Goal: Task Accomplishment & Management: Manage account settings

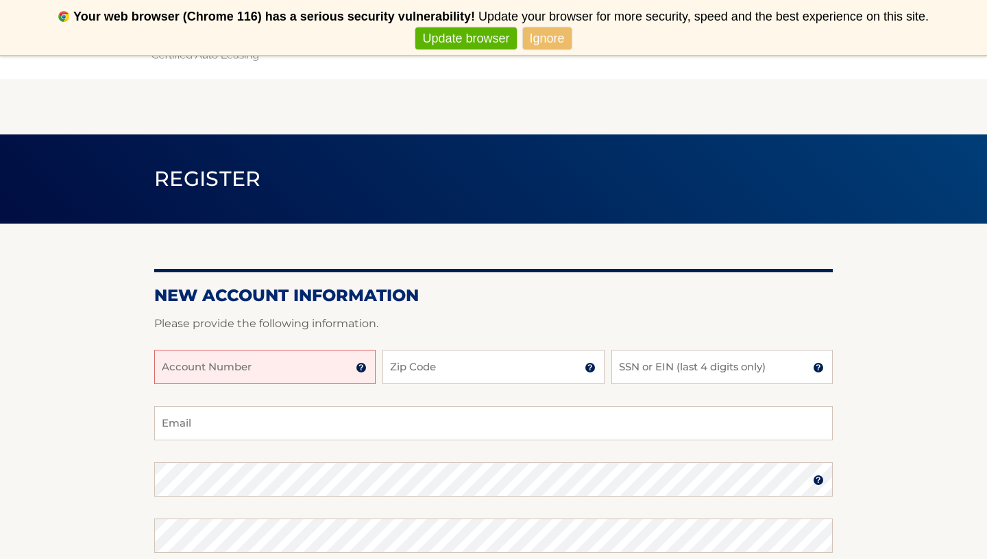
click at [280, 384] on input "Account Number" at bounding box center [264, 367] width 221 height 34
type input "44456009783"
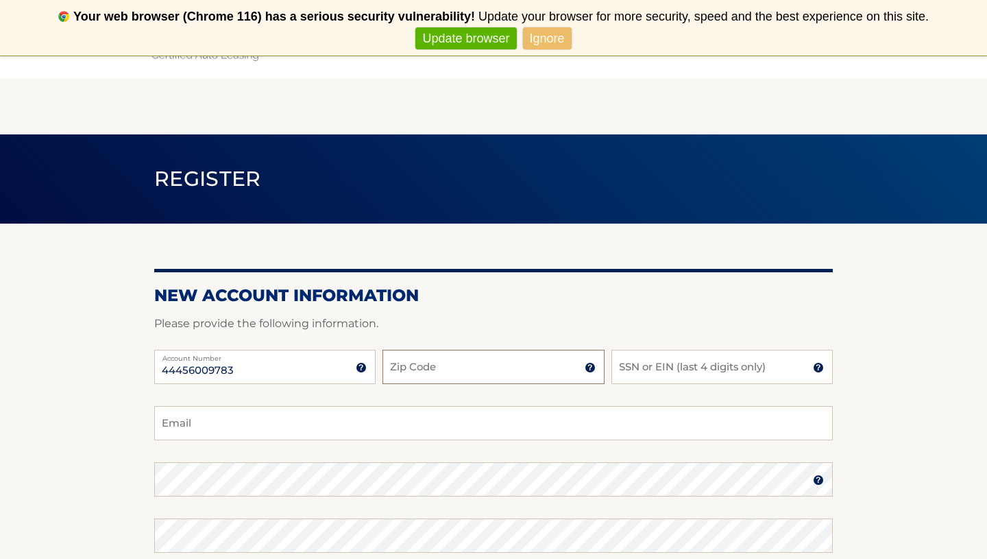
click at [411, 378] on input "Zip Code" at bounding box center [493, 367] width 221 height 34
type input "11733"
click at [660, 379] on input "SSN or EIN (last 4 digits only)" at bounding box center [722, 367] width 221 height 34
click at [302, 423] on input "Email" at bounding box center [493, 423] width 679 height 34
type input "Rmkryjak@gmail.com"
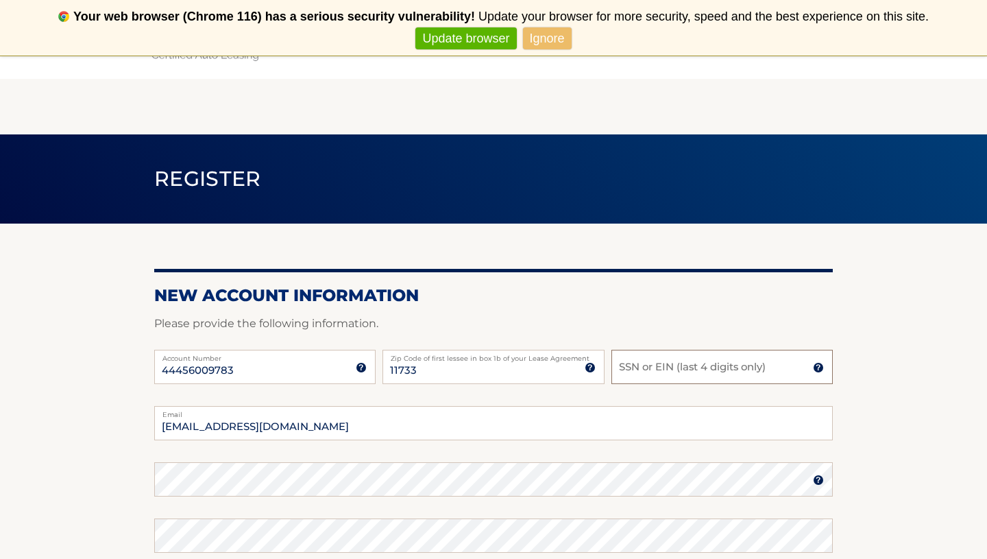
click at [623, 384] on input "SSN or EIN (last 4 digits only)" at bounding box center [722, 367] width 221 height 34
type input "5865"
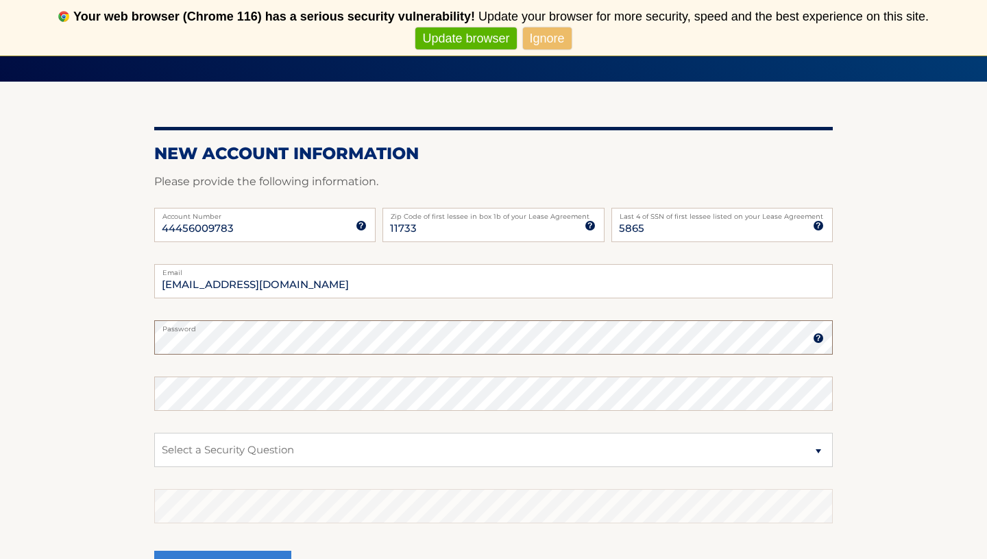
scroll to position [156, 0]
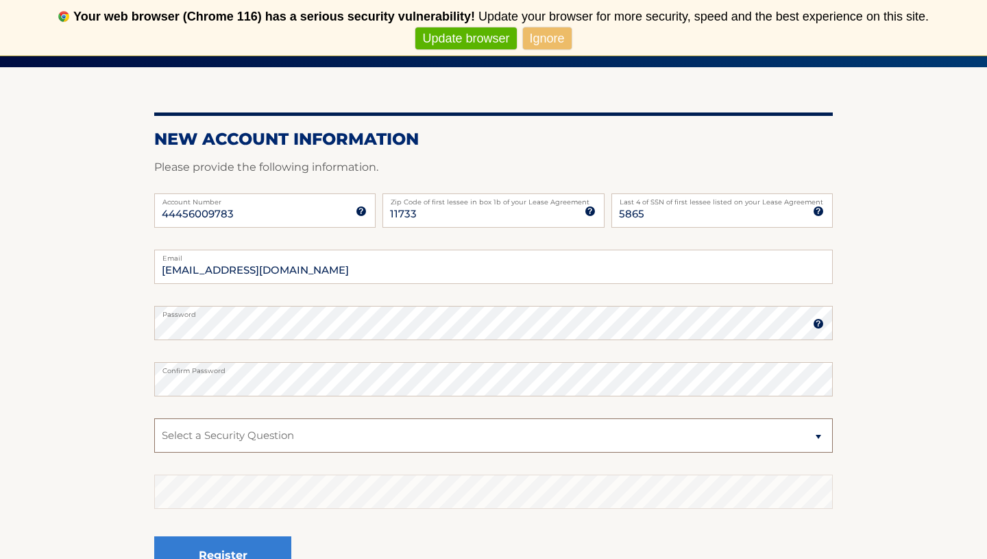
click at [306, 446] on select "Select a Security Question What was the name of your elementary school? What is…" at bounding box center [493, 435] width 679 height 34
select select "2"
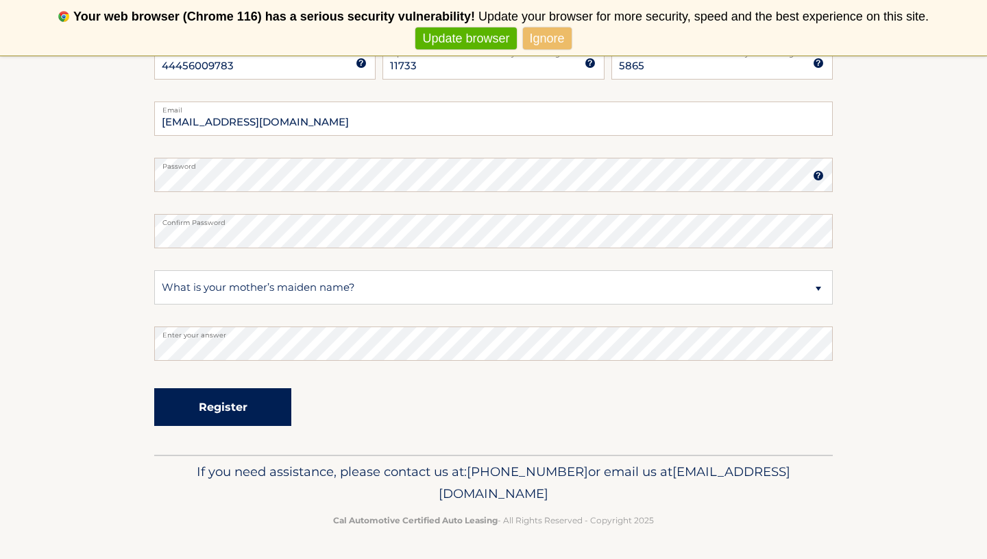
click at [219, 402] on button "Register" at bounding box center [222, 407] width 137 height 38
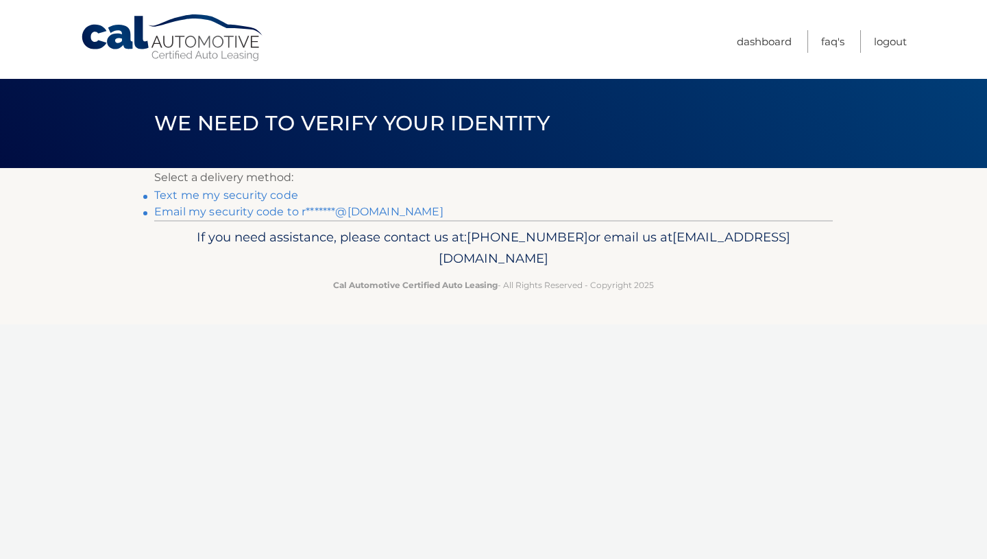
click at [217, 202] on link "Text me my security code" at bounding box center [226, 195] width 144 height 13
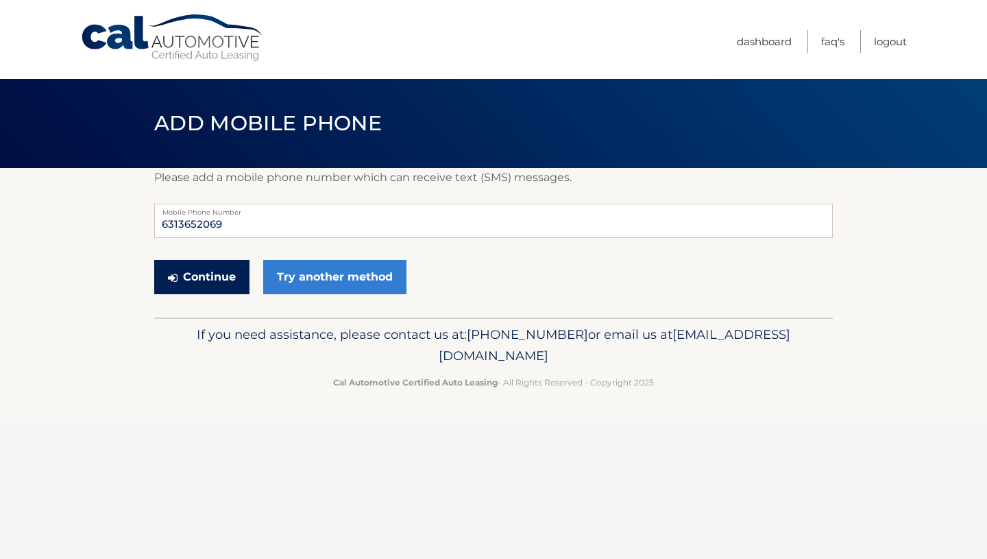
click at [210, 292] on button "Continue" at bounding box center [201, 277] width 95 height 34
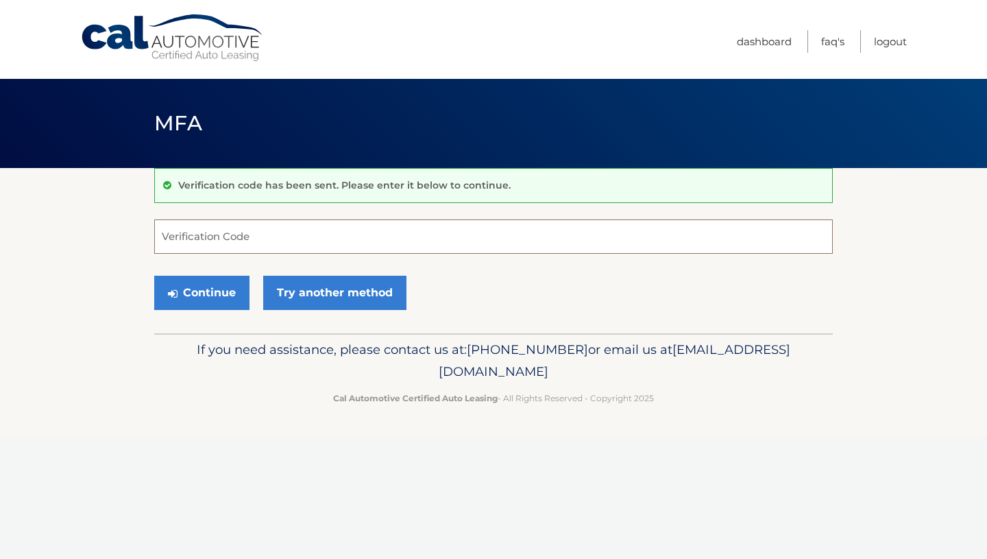
click at [198, 241] on input "Verification Code" at bounding box center [493, 236] width 679 height 34
type input "078966"
click at [205, 310] on button "Continue" at bounding box center [201, 293] width 95 height 34
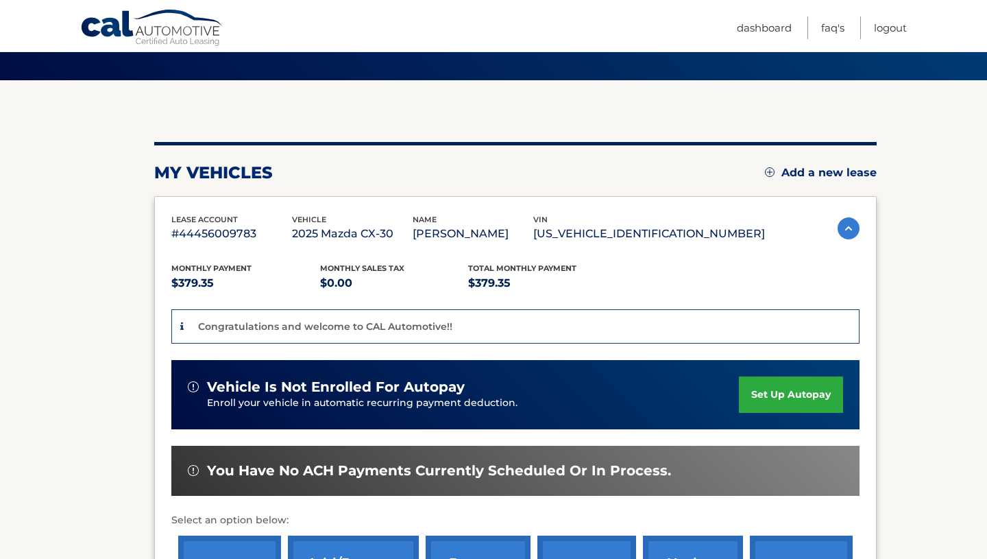
scroll to position [90, 0]
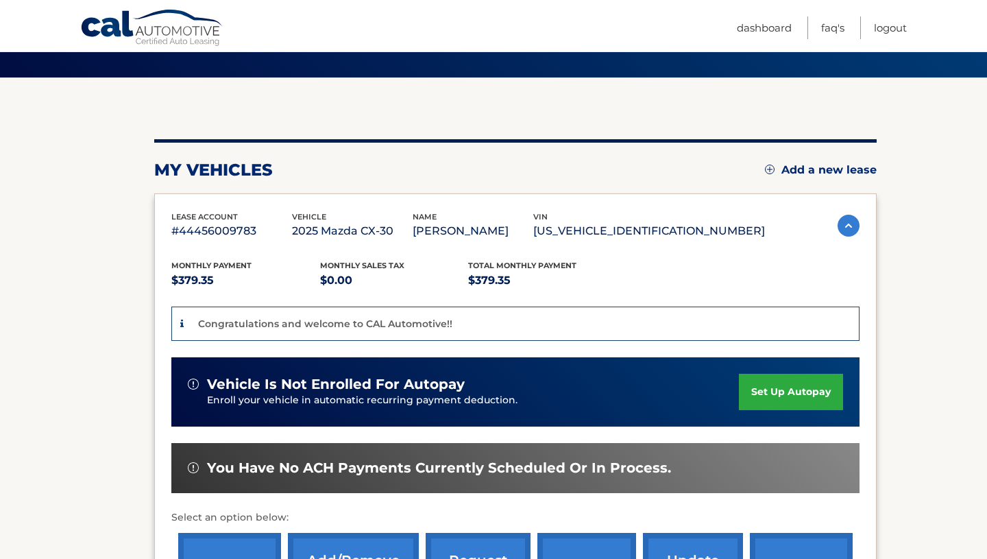
click at [799, 396] on link "set up autopay" at bounding box center [791, 392] width 104 height 36
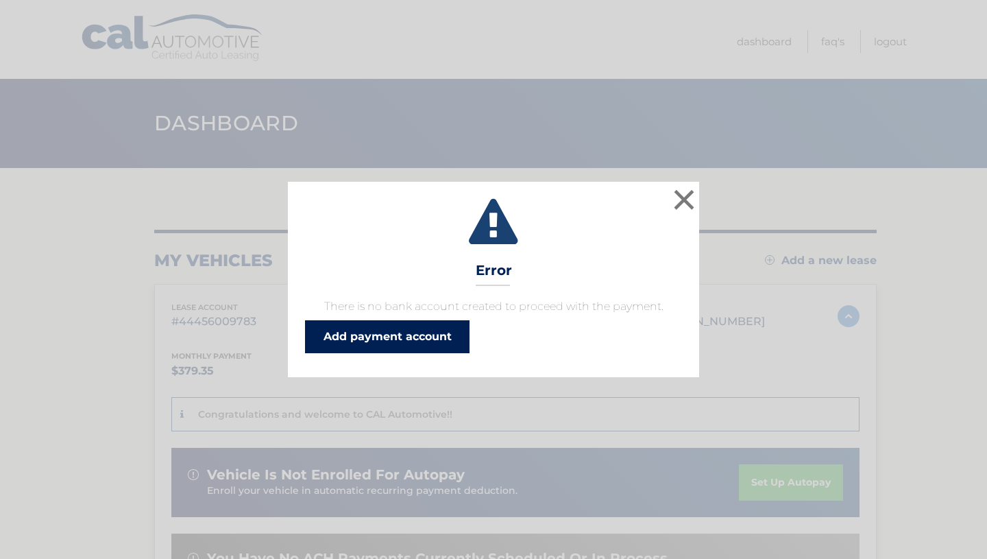
click at [419, 353] on link "Add payment account" at bounding box center [387, 336] width 165 height 33
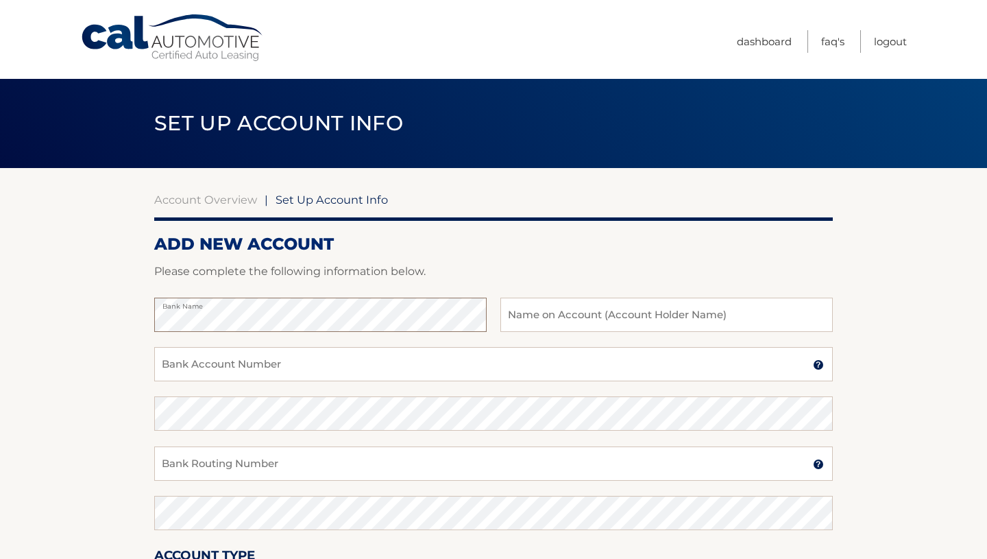
click at [135, 334] on section "Account Overview | Set Up Account Info ADD NEW ACCOUNT Please complete the foll…" at bounding box center [493, 429] width 987 height 523
click at [551, 331] on input "text" at bounding box center [666, 315] width 333 height 34
type input "[PERSON_NAME]"
click at [355, 381] on input "Bank Account Number" at bounding box center [493, 364] width 679 height 34
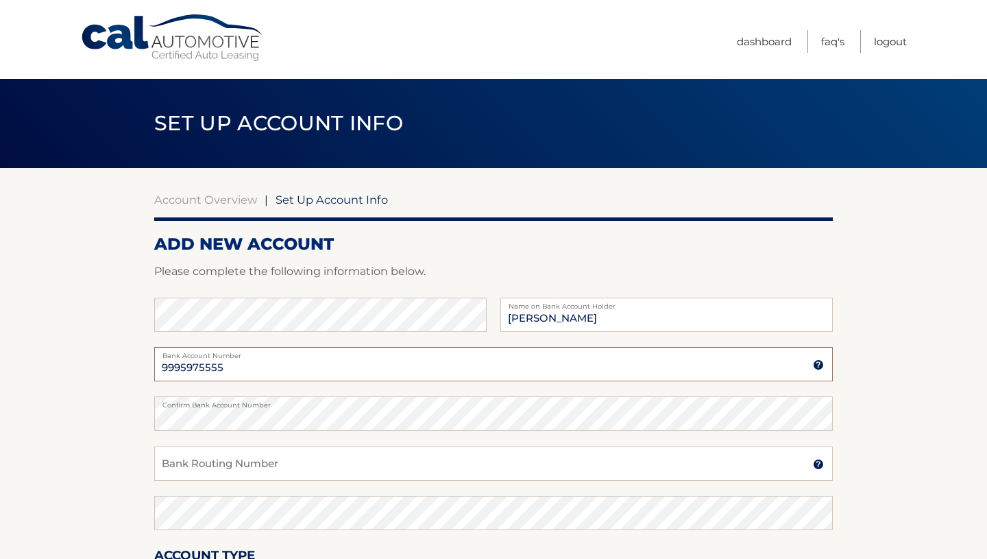
click at [162, 381] on input "9995975555" at bounding box center [493, 364] width 679 height 34
type input "0009995975555"
click at [205, 481] on input "Bank Routing Number" at bounding box center [493, 463] width 679 height 34
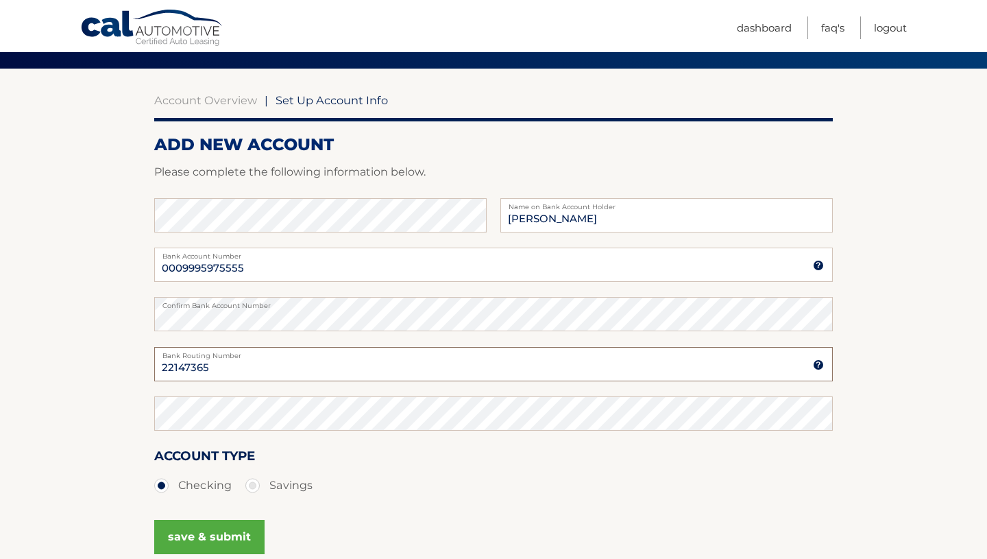
scroll to position [111, 0]
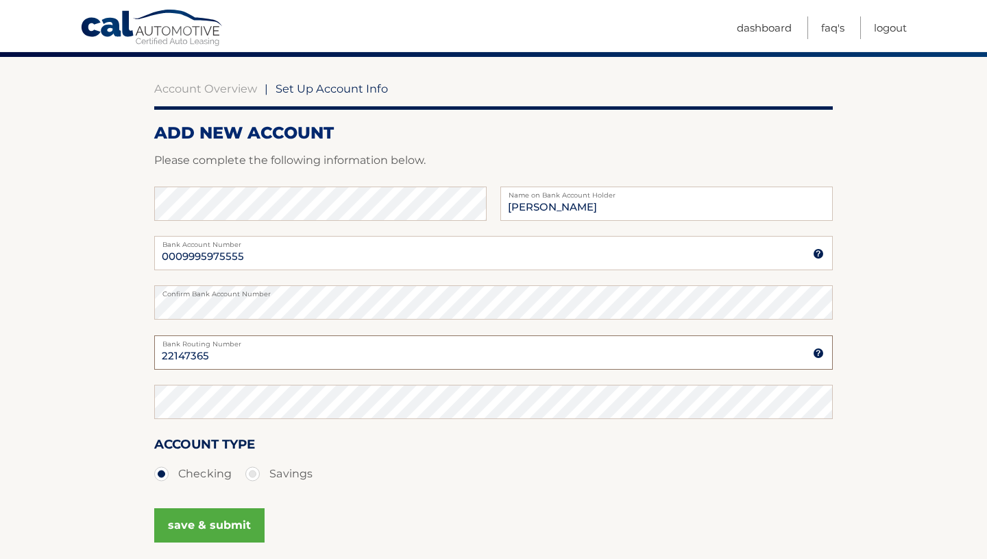
type input "22147365"
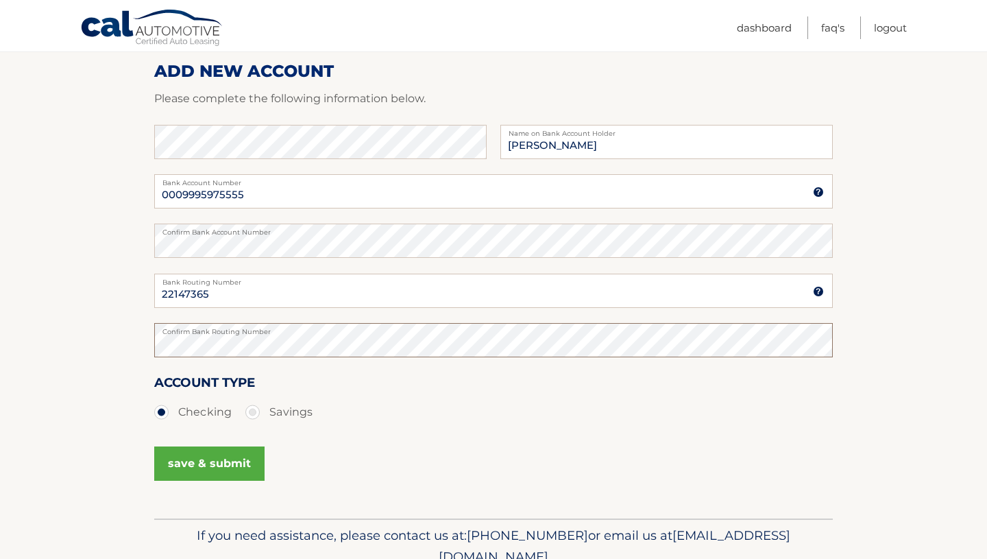
scroll to position [176, 0]
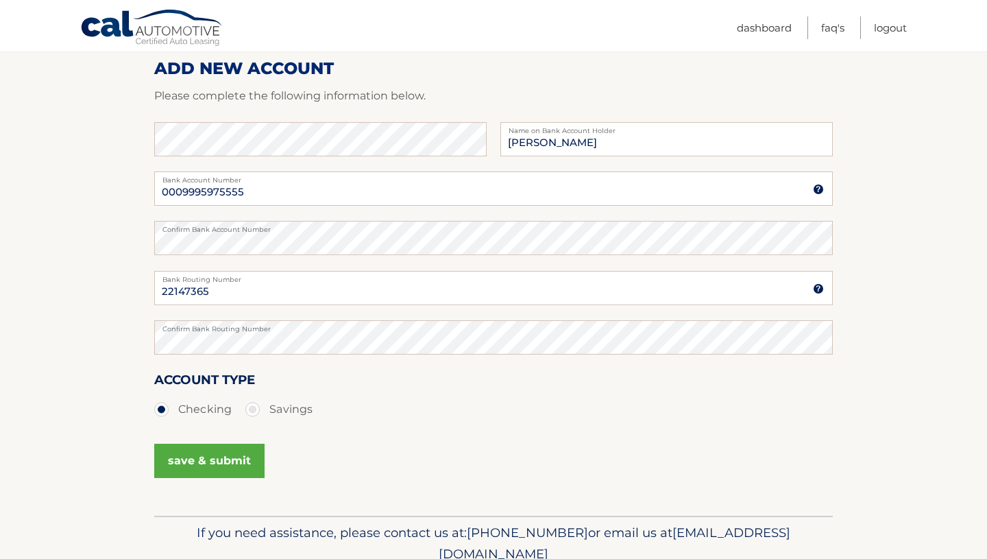
click at [230, 478] on button "save & submit" at bounding box center [209, 461] width 110 height 34
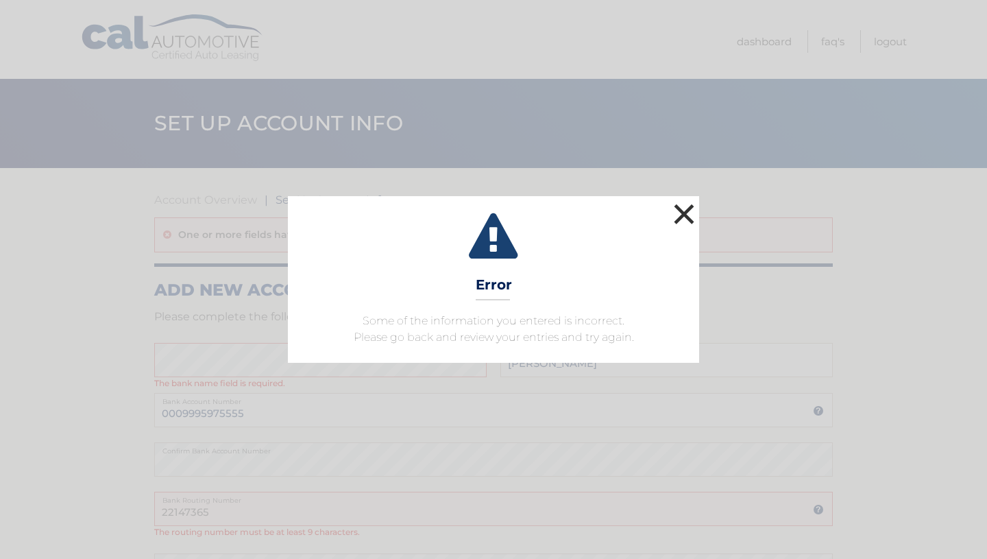
click at [689, 200] on button "×" at bounding box center [684, 213] width 27 height 27
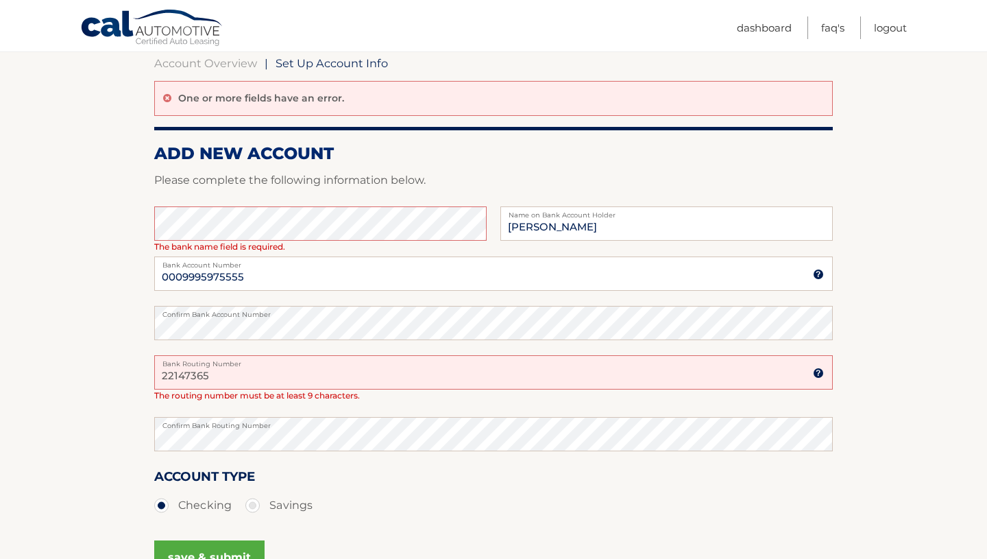
scroll to position [137, 0]
click at [225, 389] on input "22147365" at bounding box center [493, 371] width 679 height 34
drag, startPoint x: 226, startPoint y: 407, endPoint x: 136, endPoint y: 402, distance: 89.9
click at [136, 402] on section "Account Overview | Set Up Account Info One or more fields have an error. ADD NE…" at bounding box center [493, 321] width 987 height 581
type input "221473652"
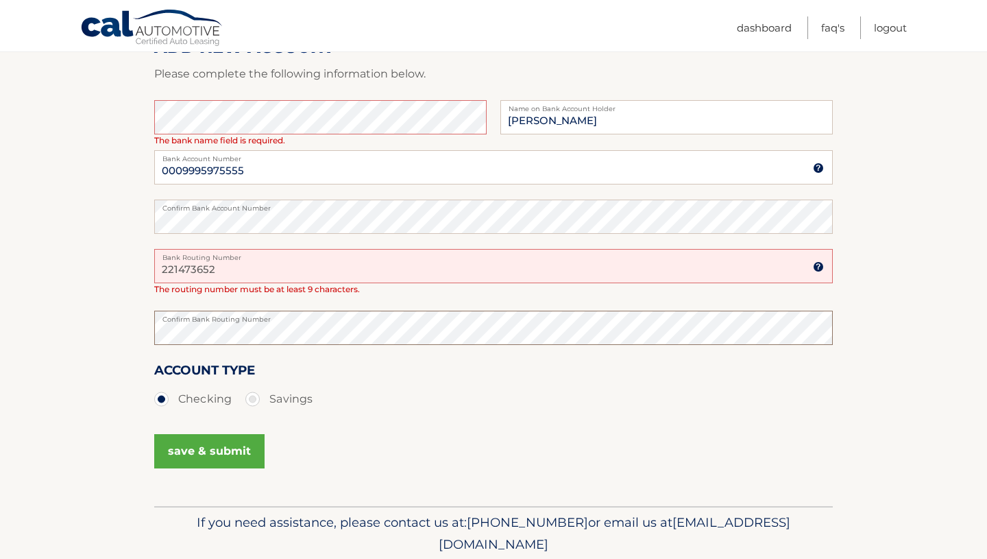
scroll to position [249, 0]
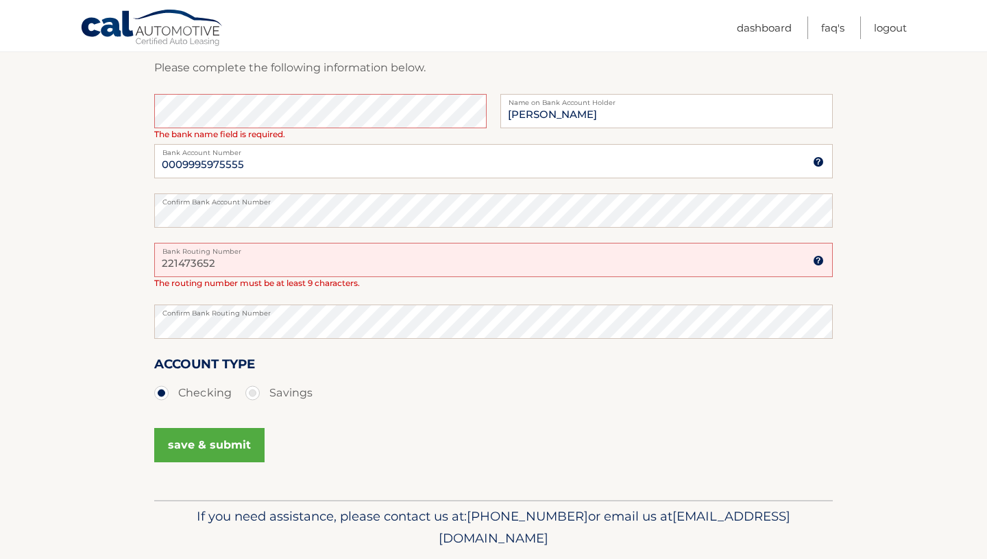
click at [237, 462] on button "save & submit" at bounding box center [209, 445] width 110 height 34
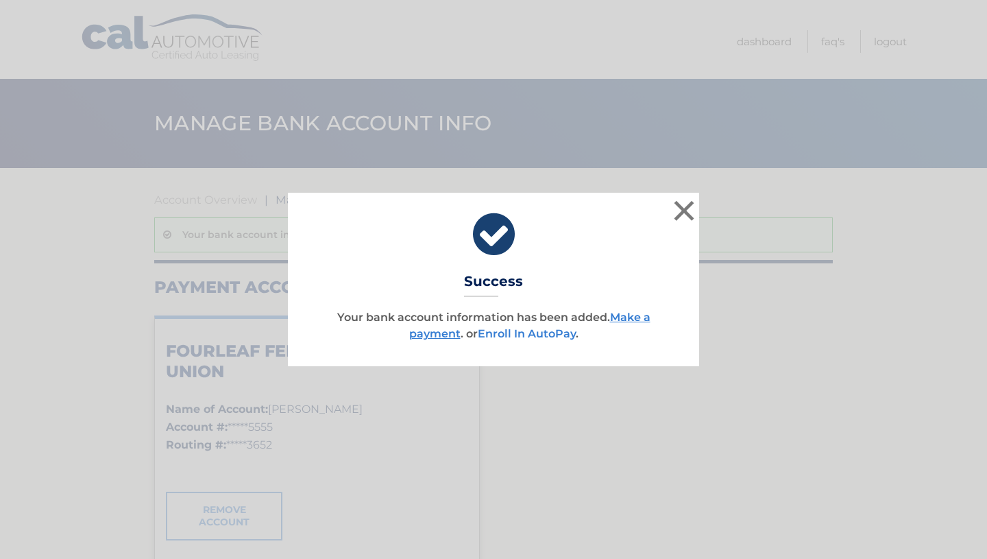
click at [553, 338] on link "Enroll In AutoPay" at bounding box center [527, 333] width 98 height 13
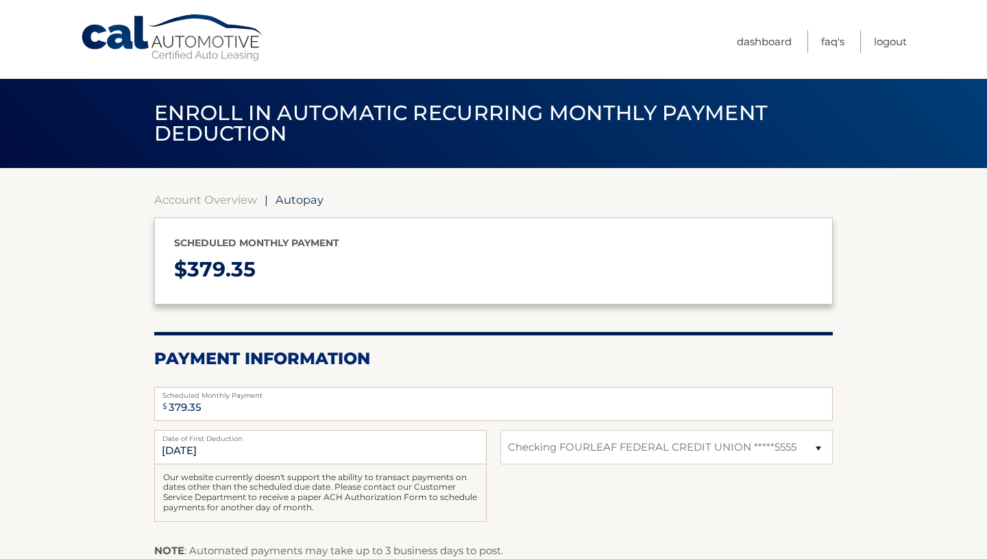
select select "N2JlODJjMjktYjA4NS00MWQ0LTkxZWEtM2I3ZjA5NWM0MmI2"
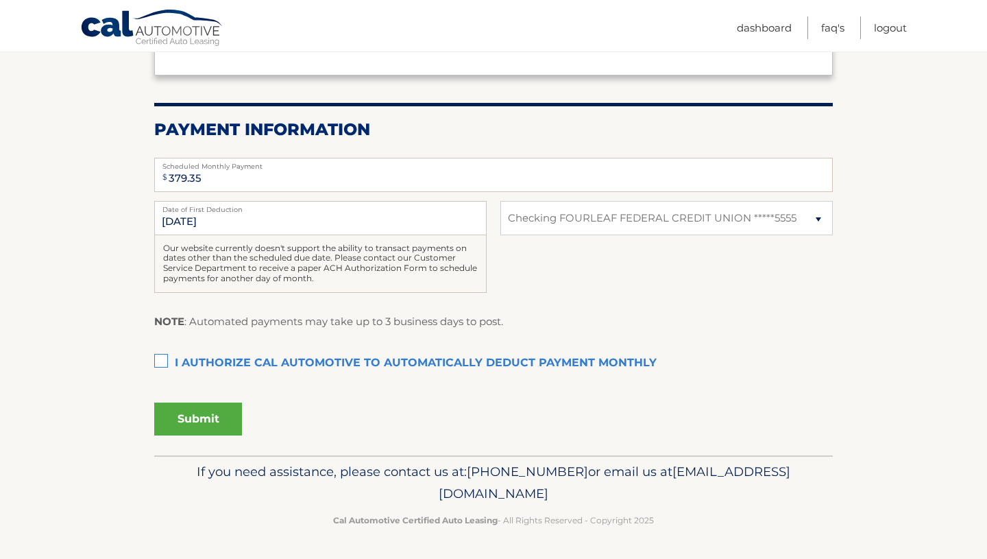
scroll to position [263, 0]
click at [162, 377] on label "I authorize cal automotive to automatically deduct payment monthly This checkbo…" at bounding box center [493, 363] width 679 height 27
click at [0, 0] on input "I authorize cal automotive to automatically deduct payment monthly This checkbo…" at bounding box center [0, 0] width 0 height 0
click at [224, 435] on button "Submit" at bounding box center [198, 418] width 88 height 33
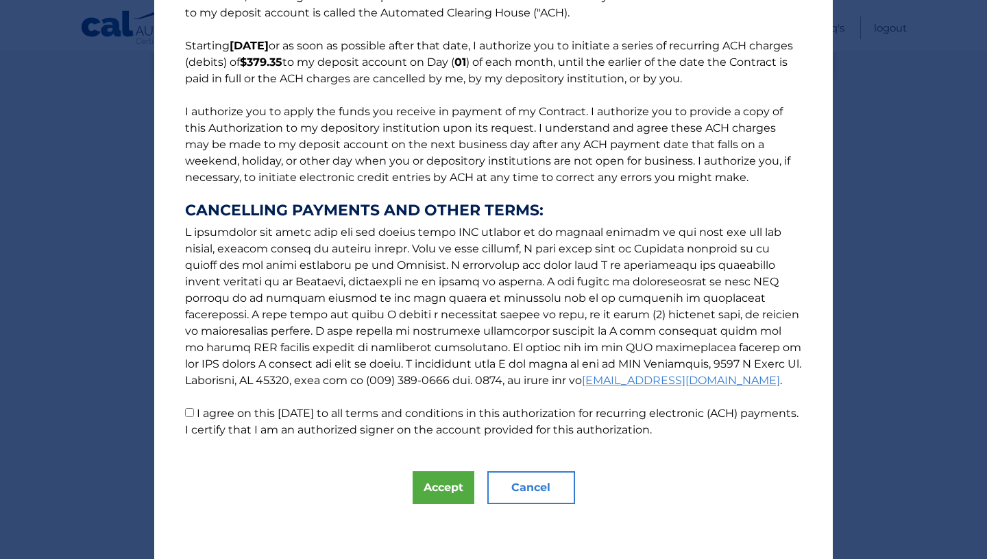
scroll to position [387, 0]
click at [190, 408] on input "I agree on this 09/16/2025 to all terms and conditions in this authorization fo…" at bounding box center [189, 412] width 9 height 9
checkbox input "true"
click at [445, 481] on button "Accept" at bounding box center [444, 487] width 62 height 33
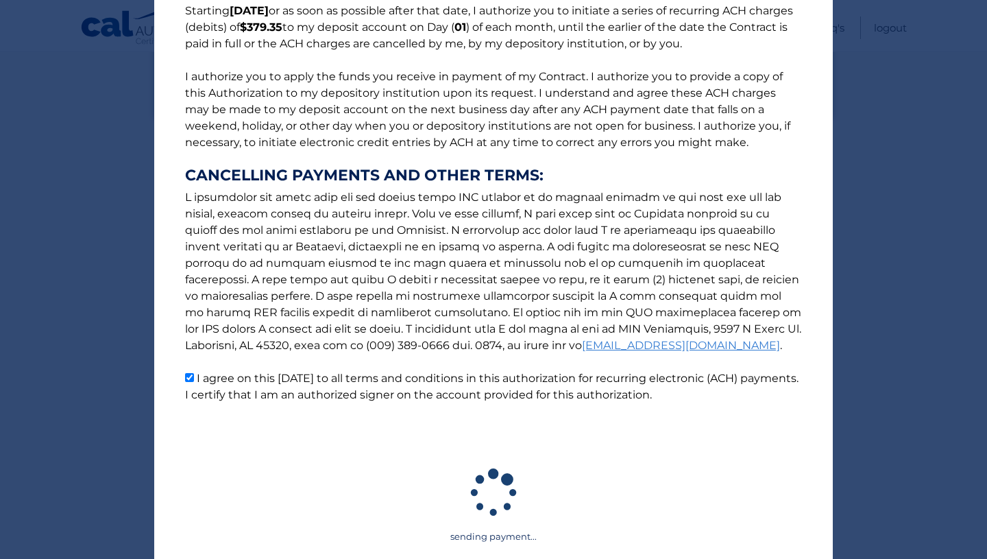
scroll to position [252, 0]
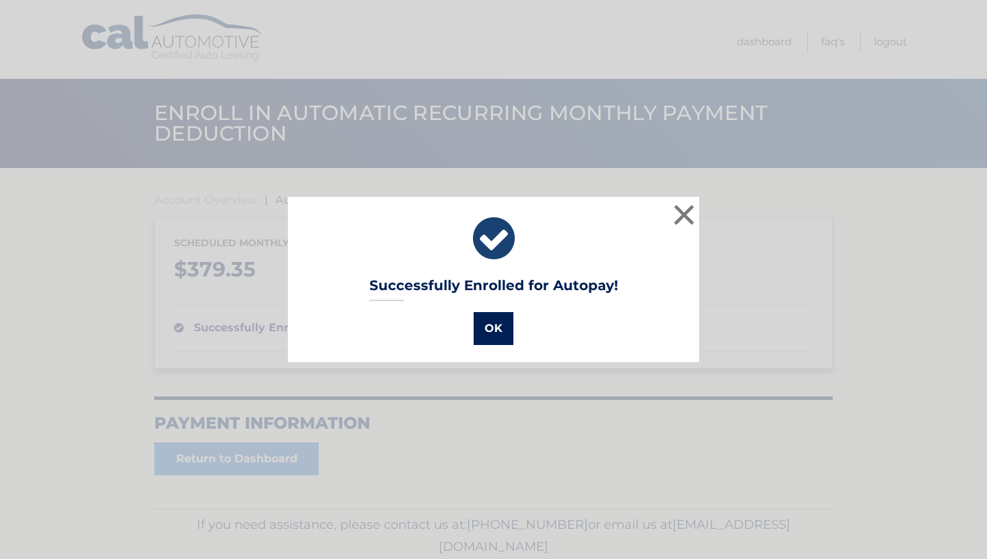
click at [498, 327] on button "OK" at bounding box center [494, 328] width 40 height 33
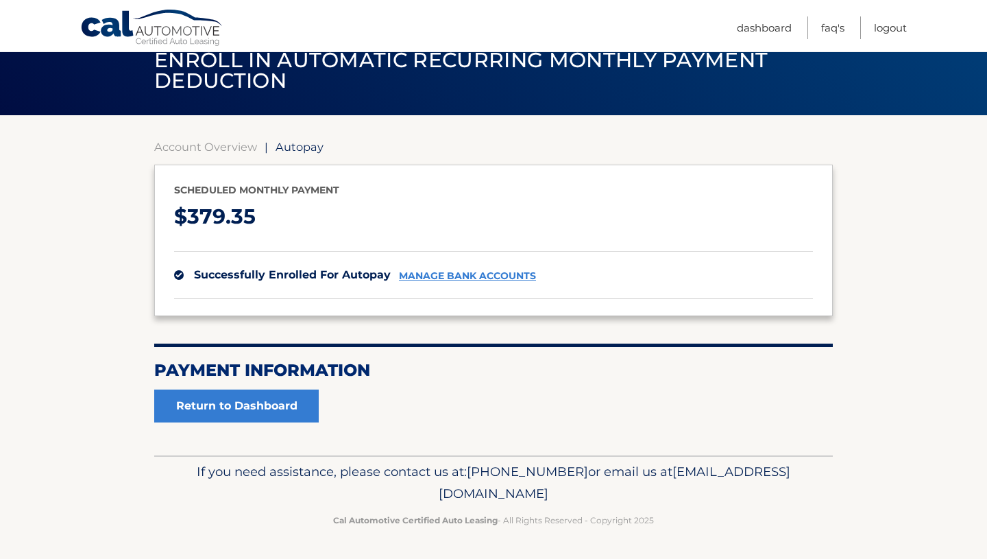
scroll to position [112, 0]
click at [257, 390] on link "Return to Dashboard" at bounding box center [236, 405] width 165 height 33
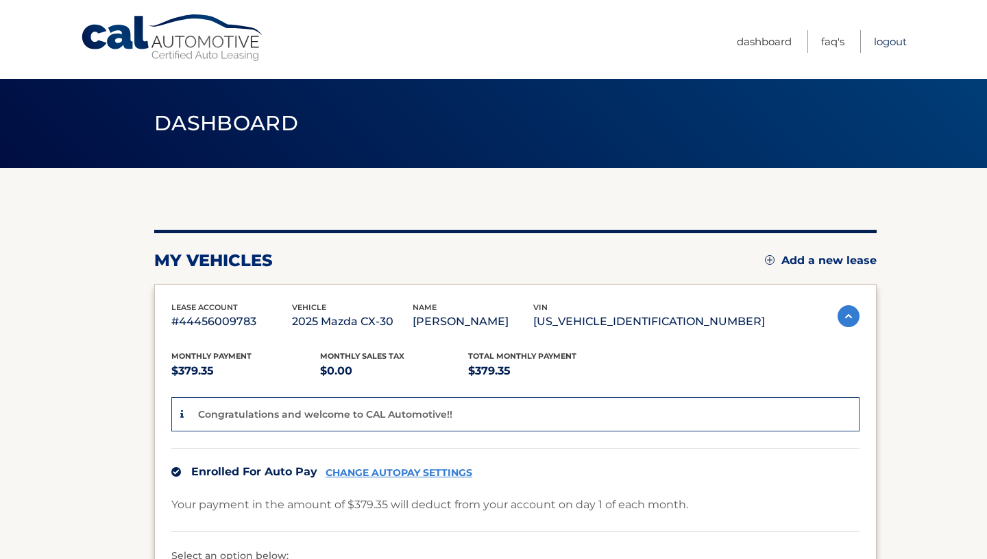
click at [888, 41] on link "Logout" at bounding box center [890, 41] width 33 height 23
